Goal: Information Seeking & Learning: Learn about a topic

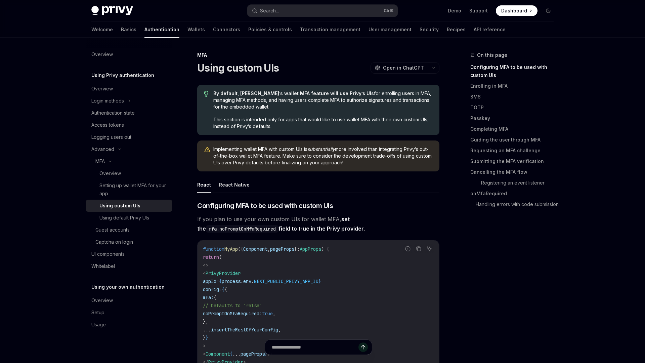
type textarea "*"
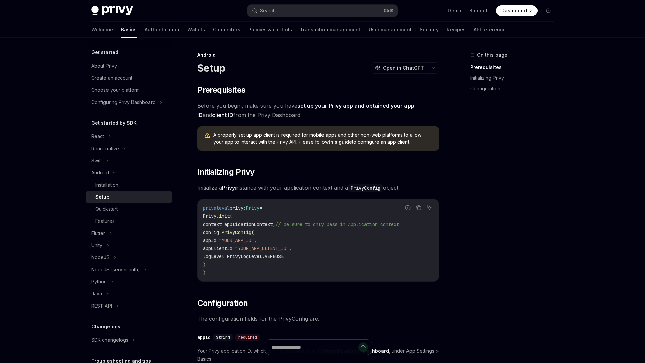
type textarea "*"
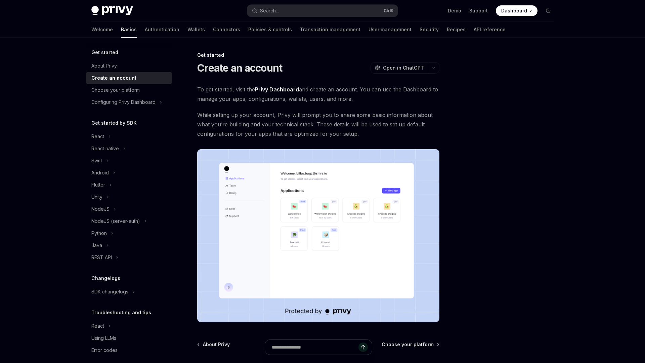
type textarea "*"
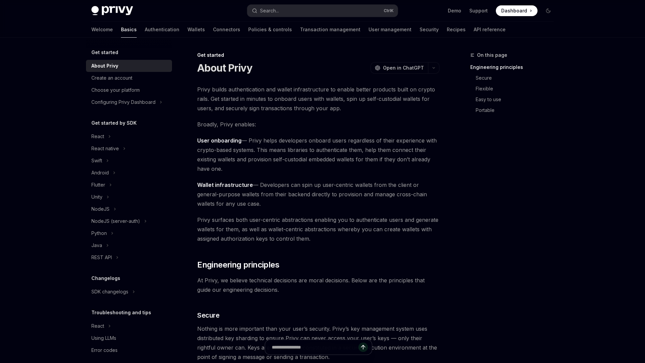
type textarea "*"
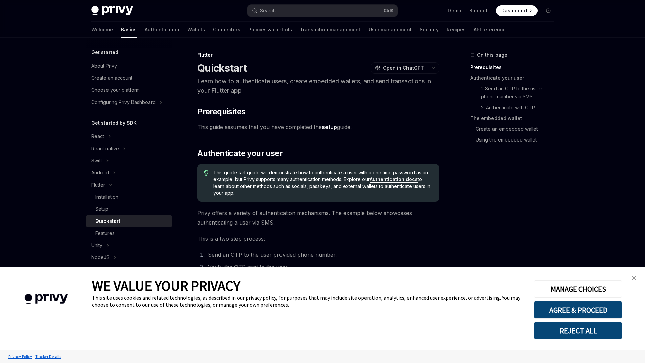
type textarea "*"
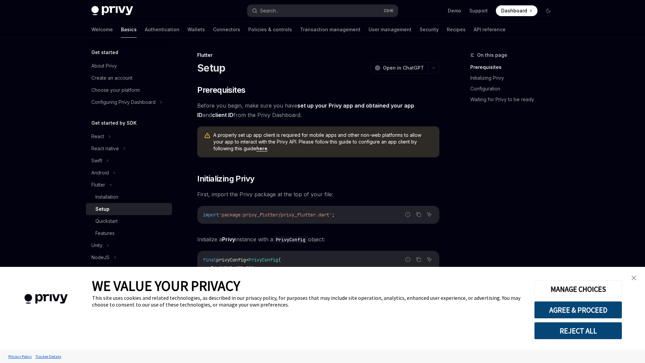
type textarea "*"
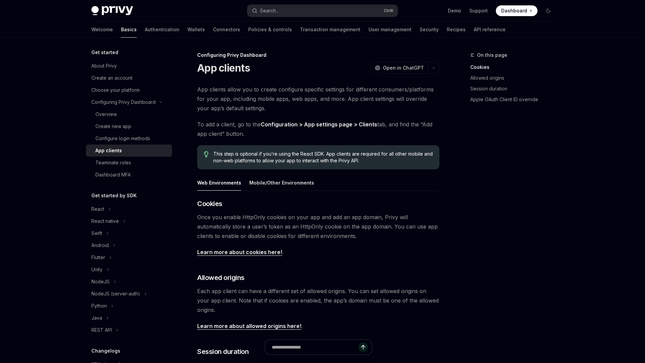
type textarea "*"
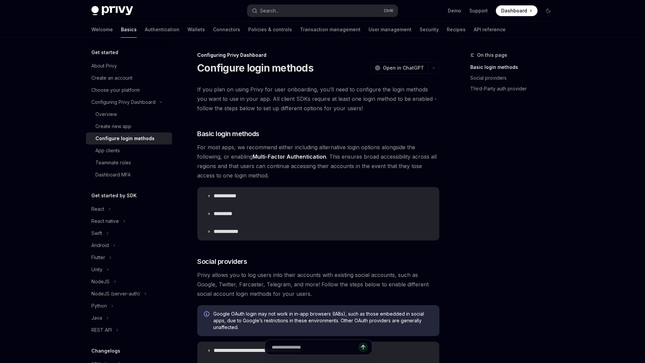
type textarea "*"
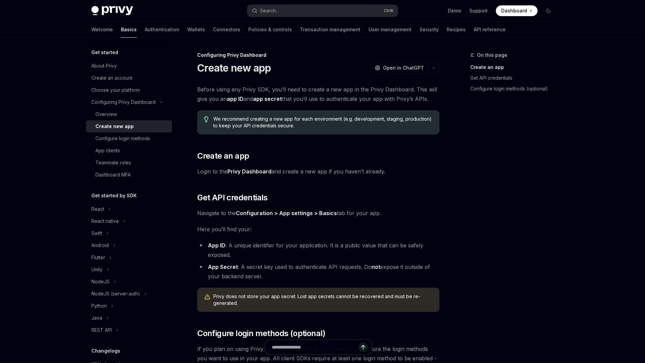
type textarea "*"
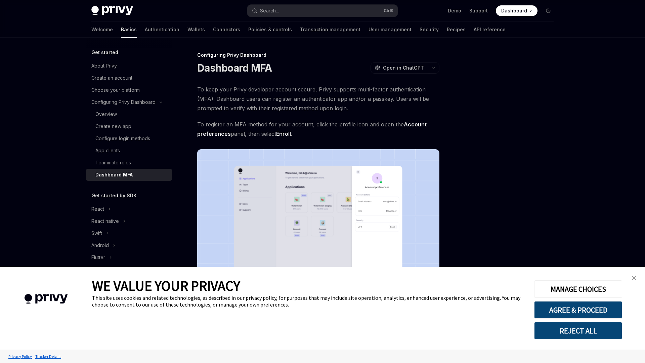
type textarea "*"
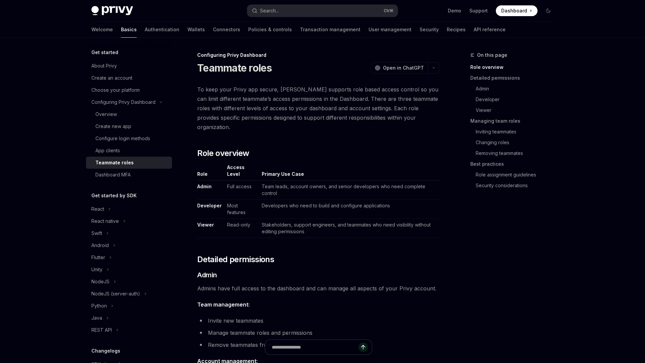
type textarea "*"
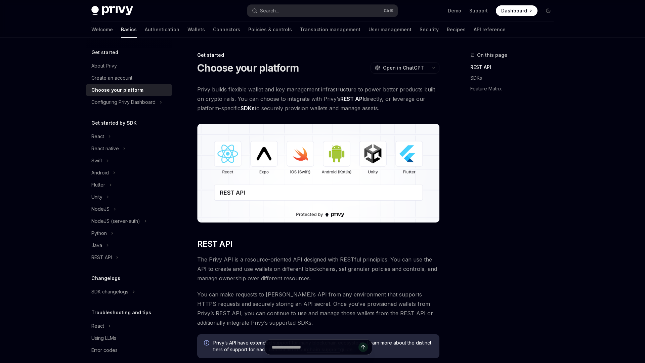
type textarea "*"
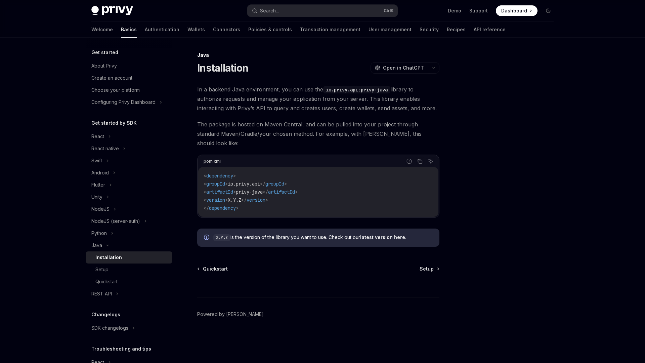
type textarea "*"
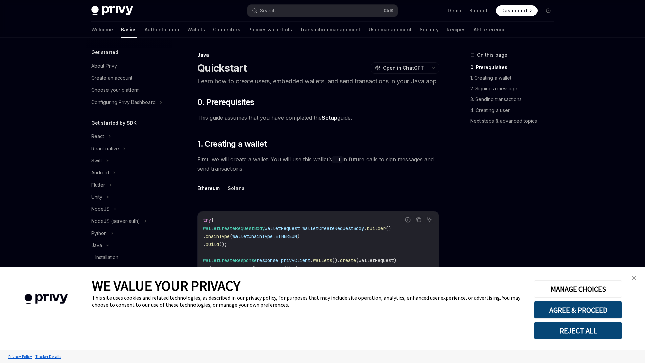
type textarea "*"
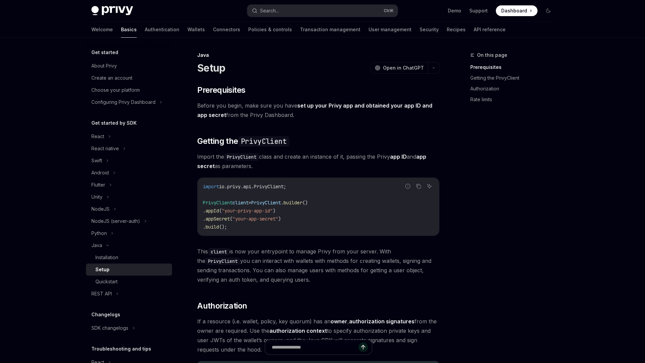
type textarea "*"
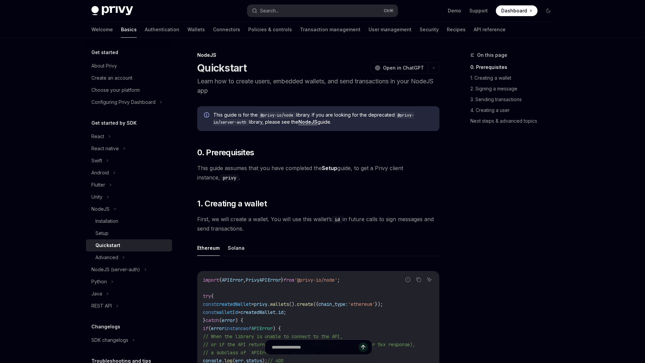
type textarea "*"
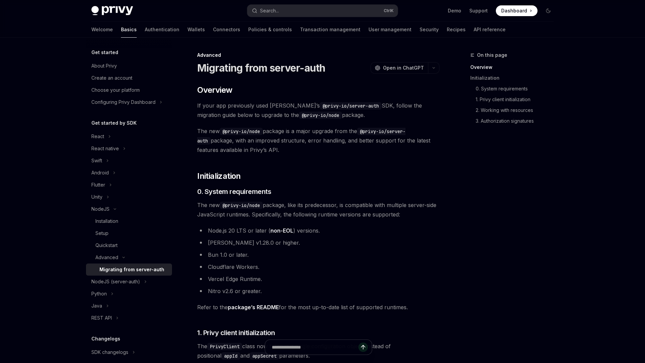
type textarea "*"
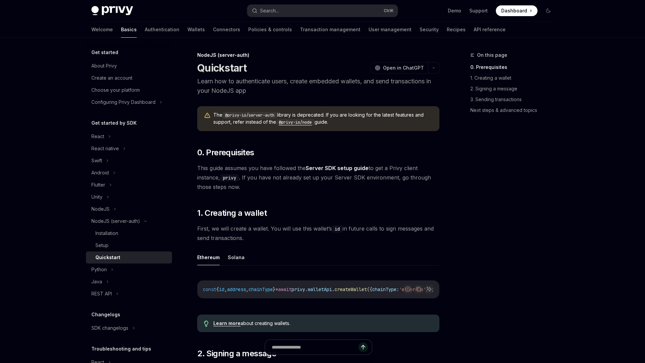
type textarea "*"
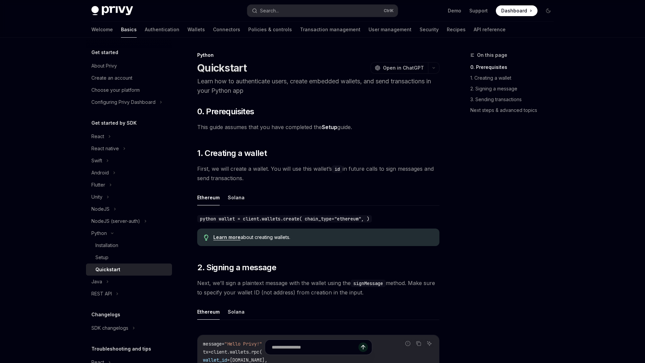
type textarea "*"
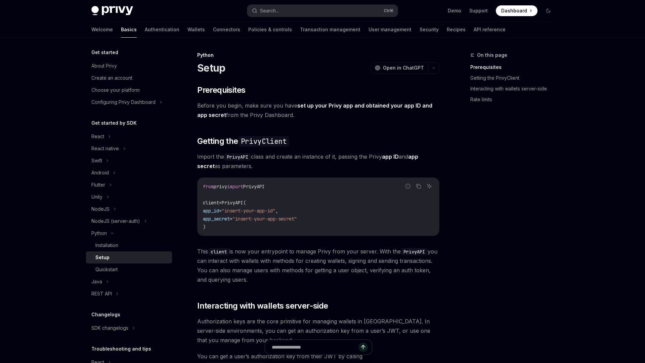
type textarea "*"
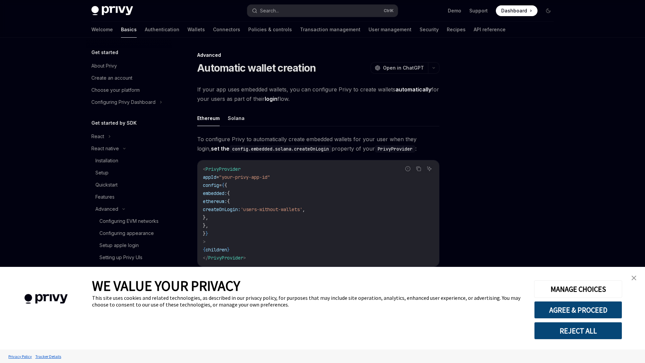
type textarea "*"
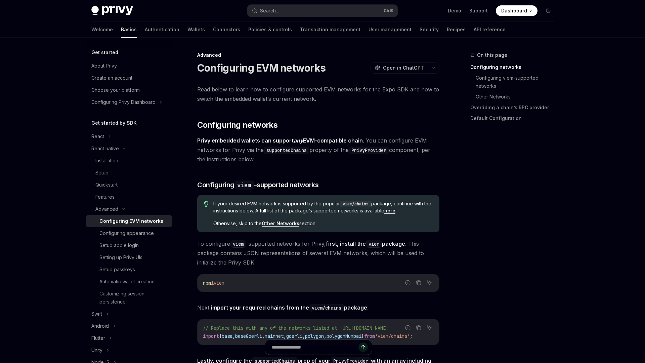
type textarea "*"
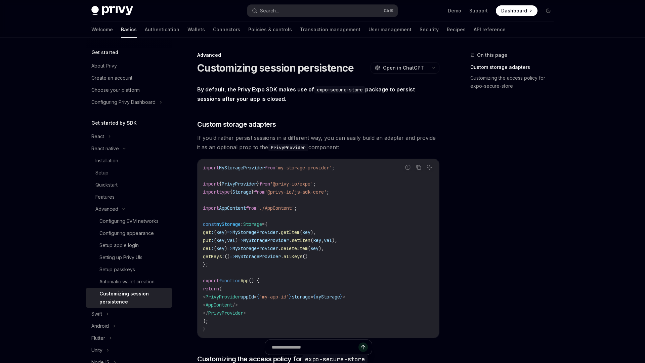
type textarea "*"
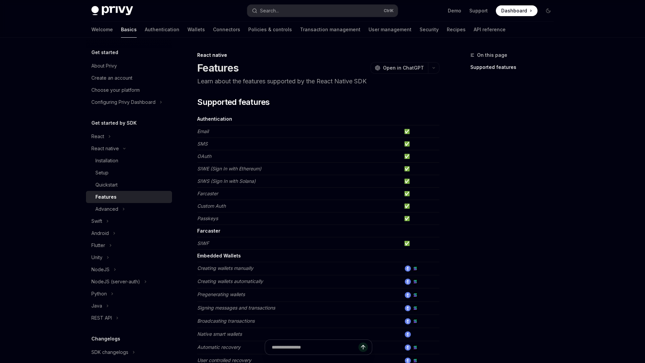
type textarea "*"
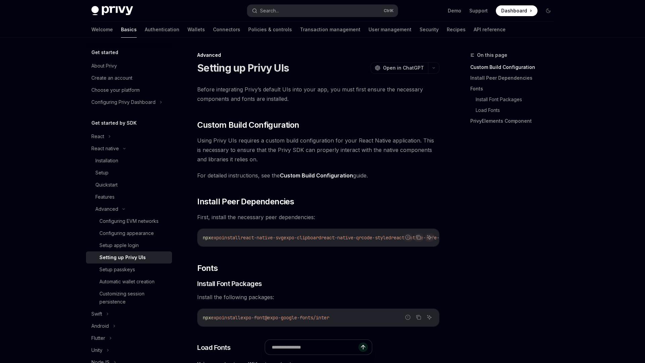
type textarea "*"
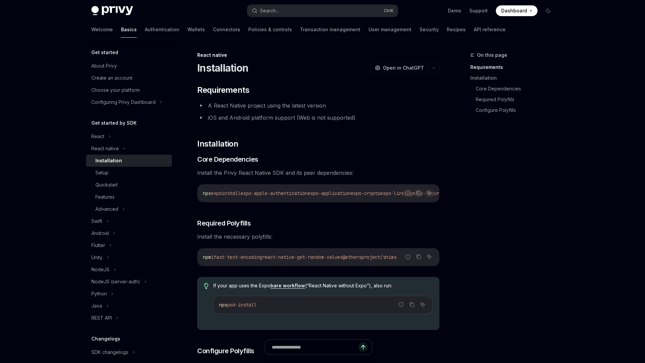
type textarea "*"
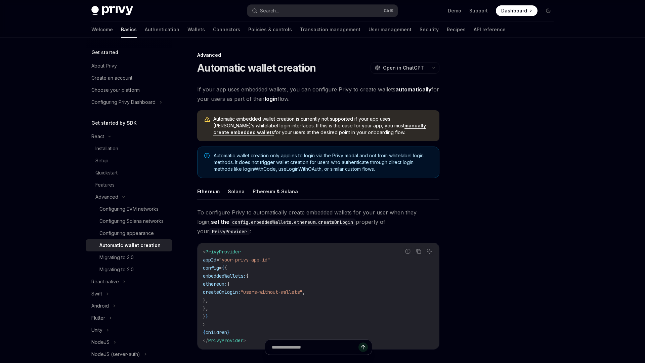
type textarea "*"
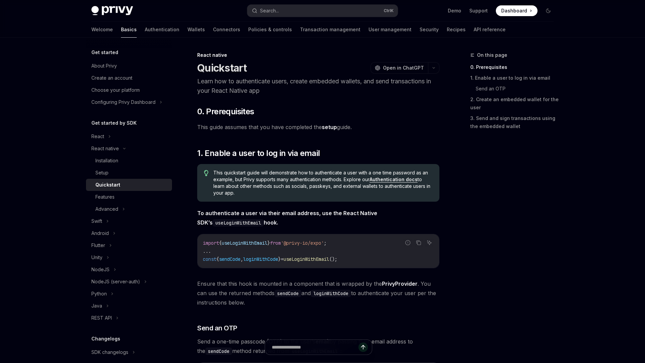
type textarea "*"
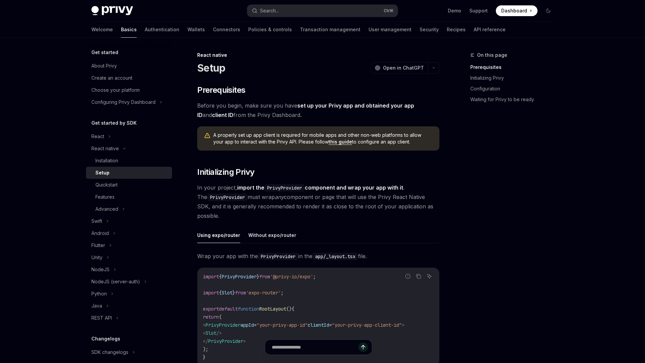
type textarea "*"
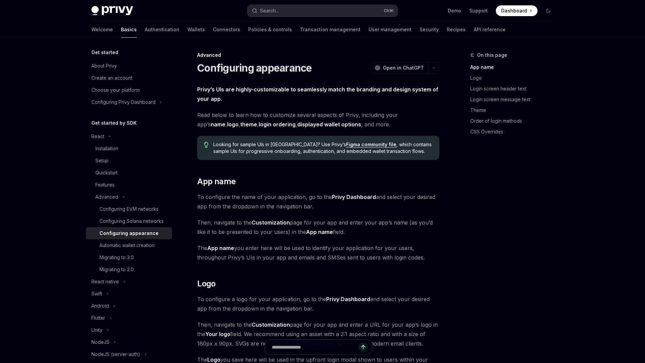
type textarea "*"
